Goal: Information Seeking & Learning: Learn about a topic

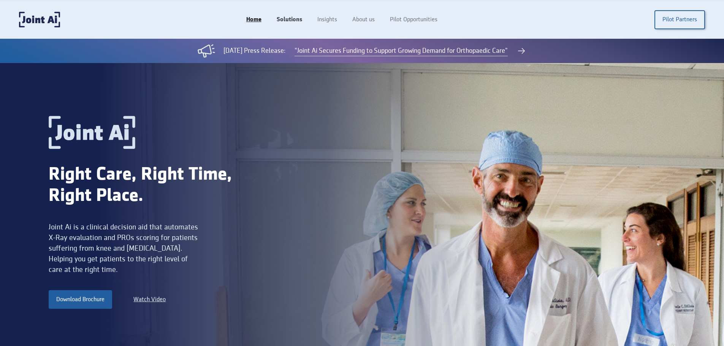
click at [299, 22] on link "Solutions" at bounding box center [289, 20] width 41 height 14
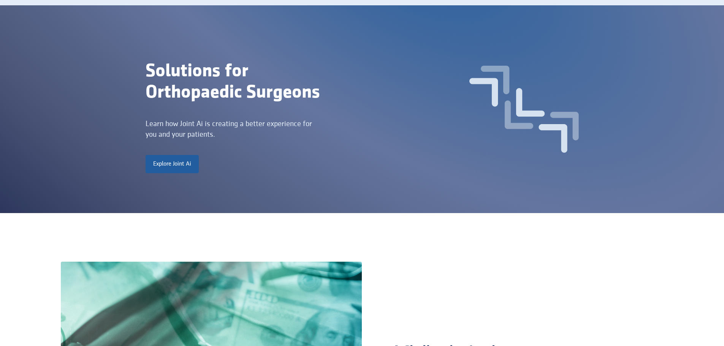
scroll to position [38, 0]
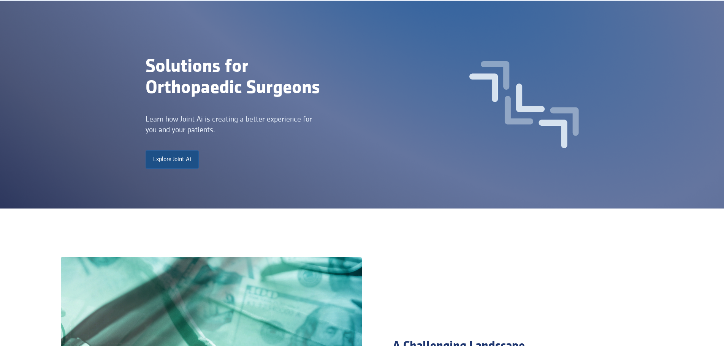
click at [175, 155] on link "Explore Joint Ai" at bounding box center [172, 160] width 53 height 18
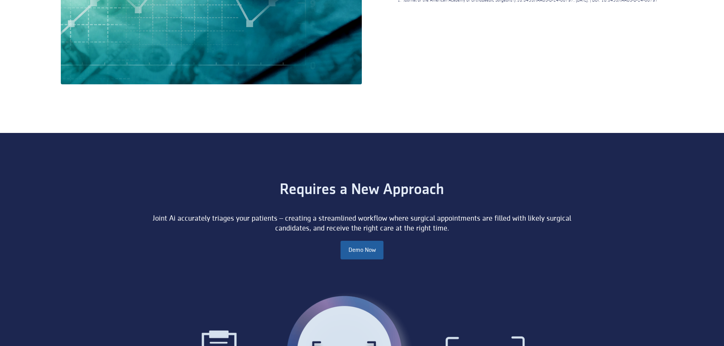
scroll to position [519, 0]
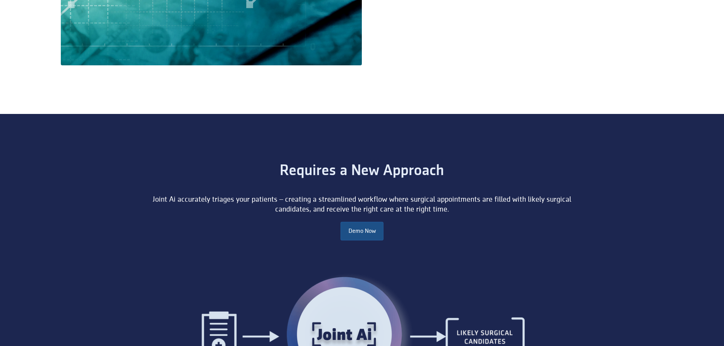
click at [357, 230] on link "Demo Now" at bounding box center [362, 231] width 43 height 18
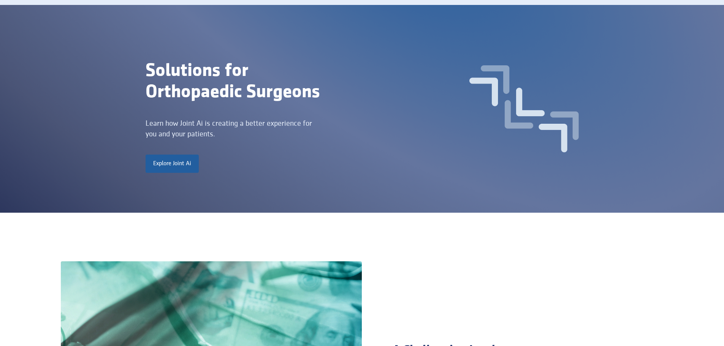
scroll to position [0, 0]
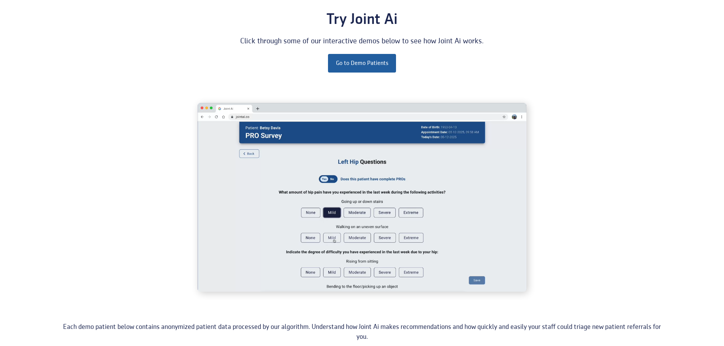
scroll to position [76, 0]
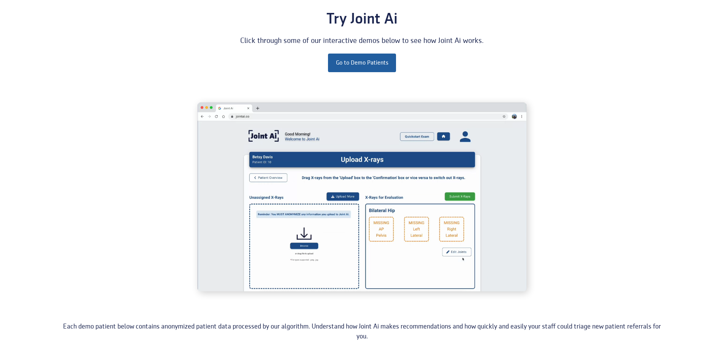
click at [274, 184] on video at bounding box center [362, 197] width 329 height 189
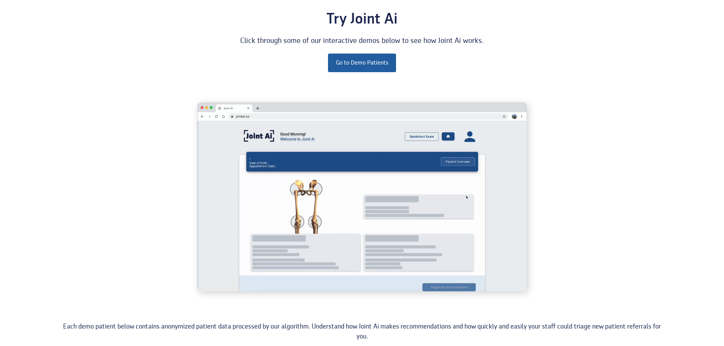
click at [274, 184] on video at bounding box center [362, 197] width 329 height 189
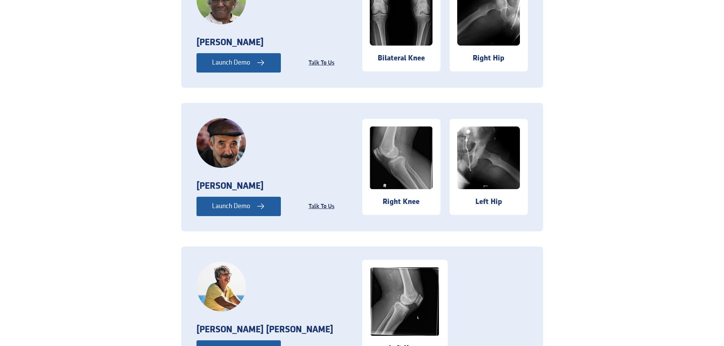
scroll to position [494, 0]
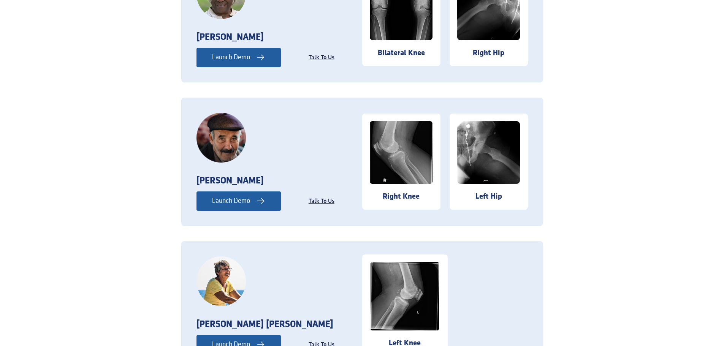
click at [471, 165] on img at bounding box center [488, 152] width 63 height 63
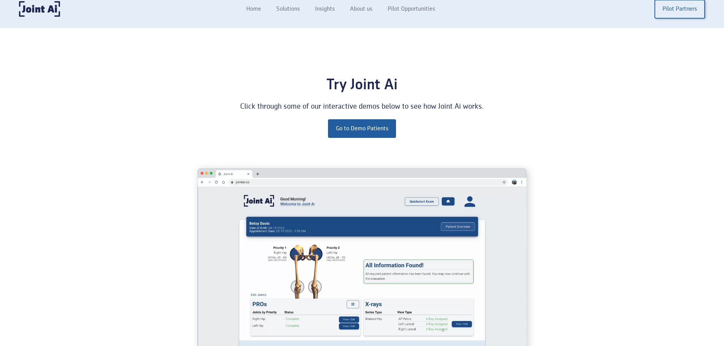
scroll to position [0, 0]
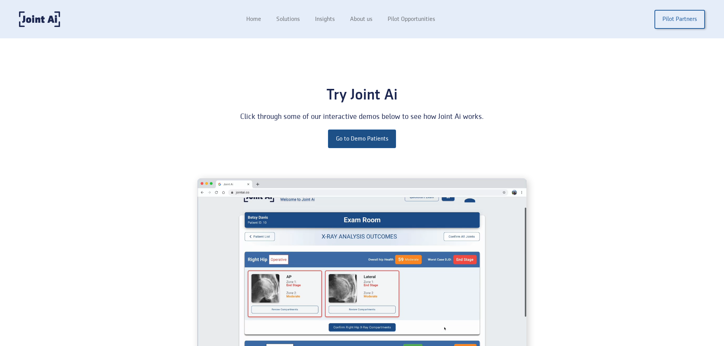
click at [364, 146] on link "Go to Demo Patients" at bounding box center [362, 139] width 68 height 18
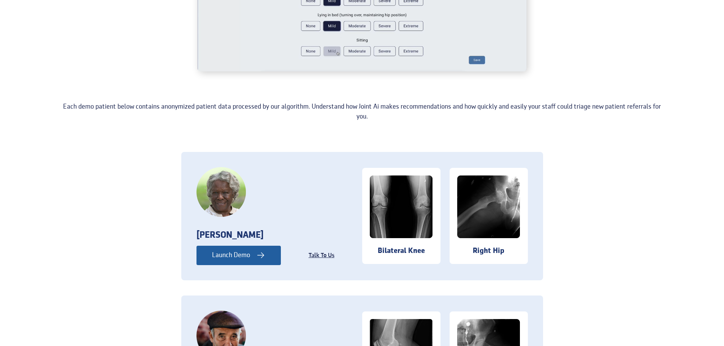
scroll to position [106, 0]
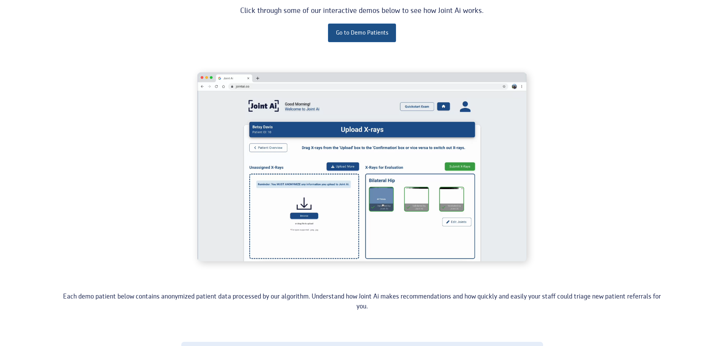
click at [355, 35] on link "Go to Demo Patients" at bounding box center [362, 33] width 68 height 18
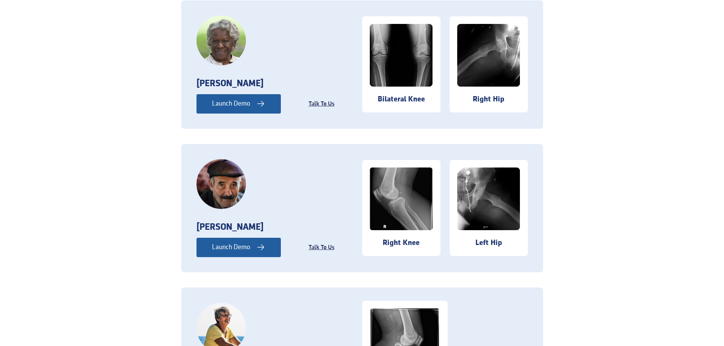
scroll to position [448, 0]
click at [248, 106] on div "Launch Demo" at bounding box center [231, 103] width 38 height 10
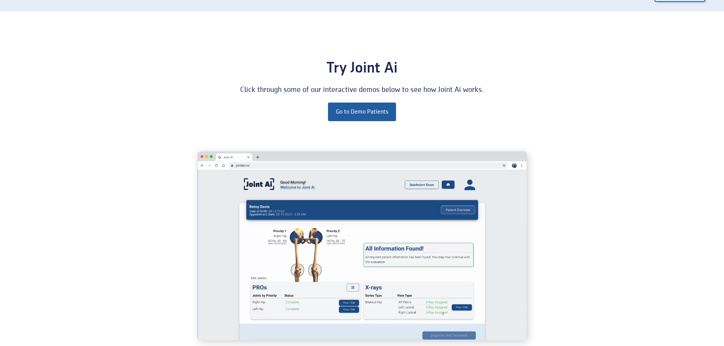
scroll to position [0, 0]
